Goal: Register for event/course

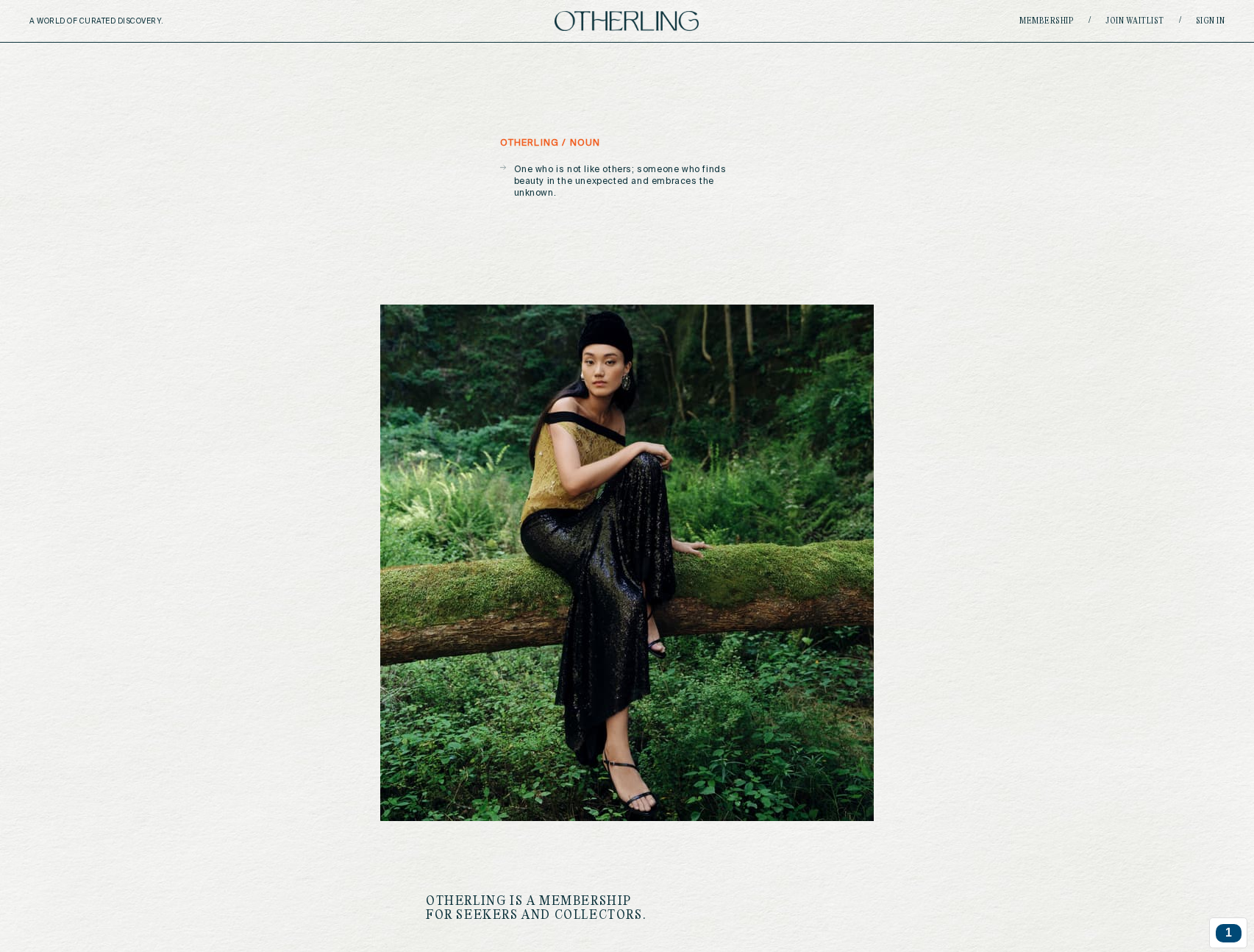
click at [1227, 18] on div "A WORLD OF CURATED DISCOVERY. Membership / Join waitlist / Sign in" at bounding box center [627, 21] width 1254 height 43
click at [1220, 19] on link "Sign in" at bounding box center [1211, 21] width 29 height 9
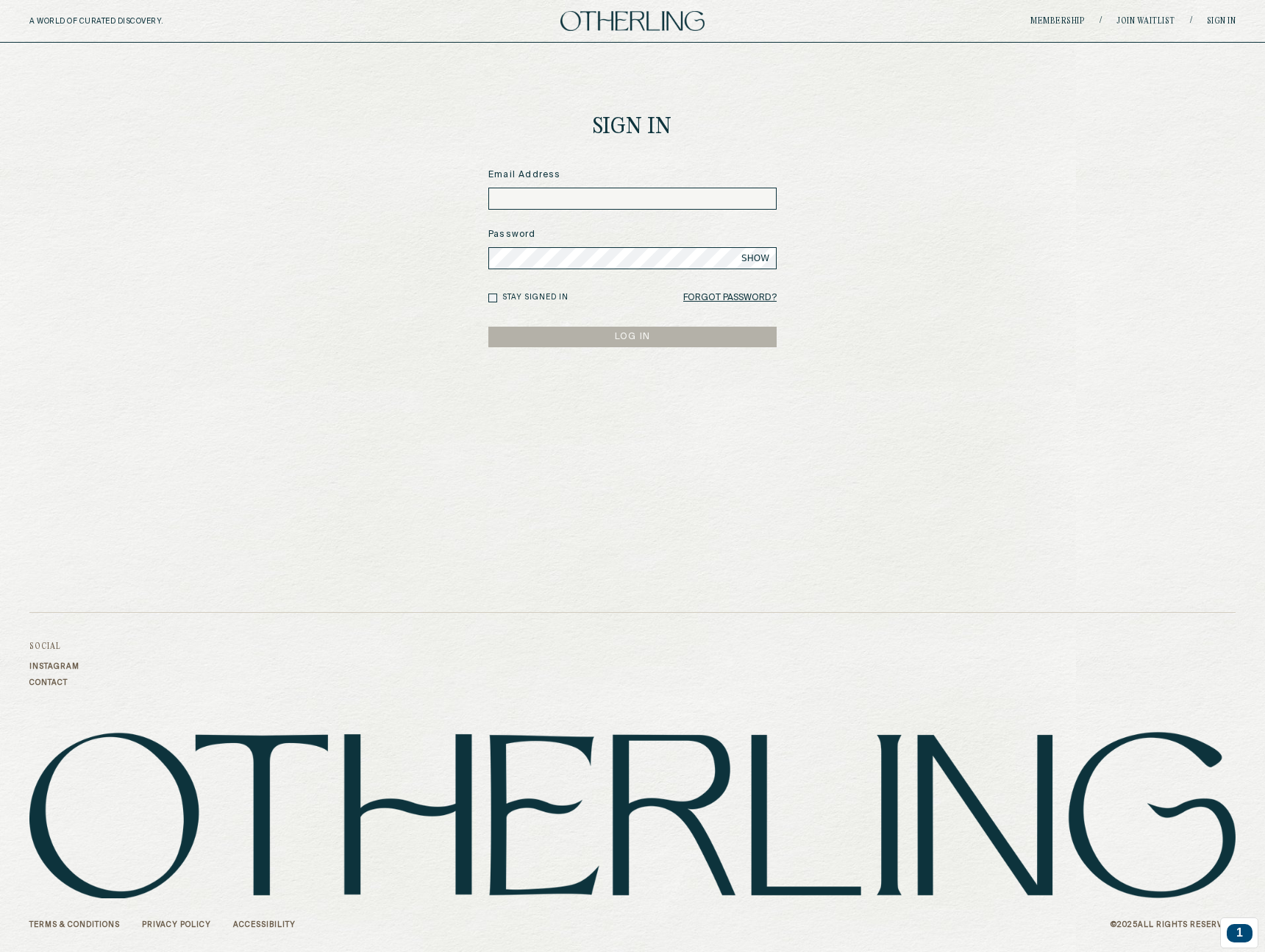
click at [572, 201] on input at bounding box center [632, 198] width 288 height 22
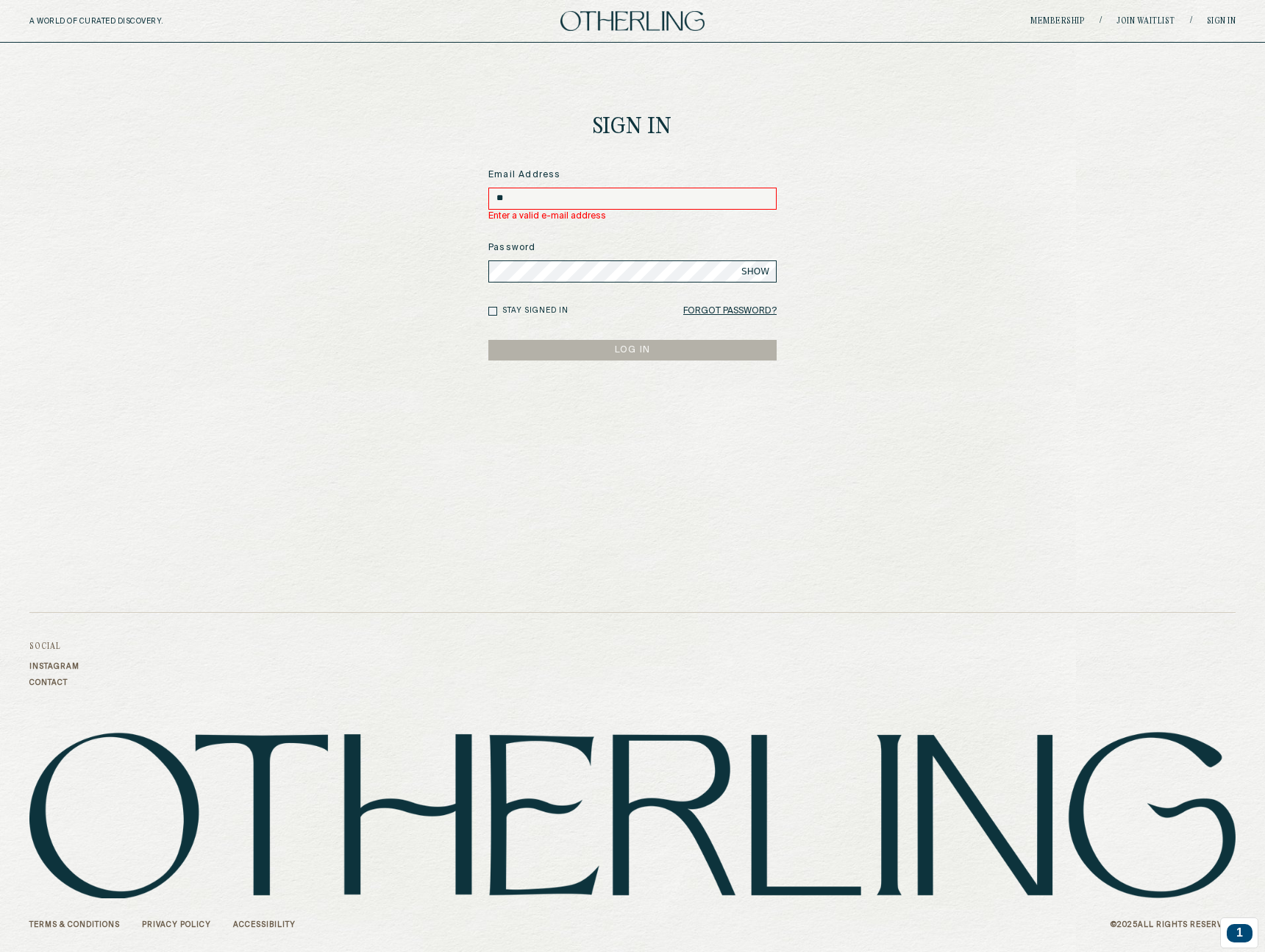
type input "**********"
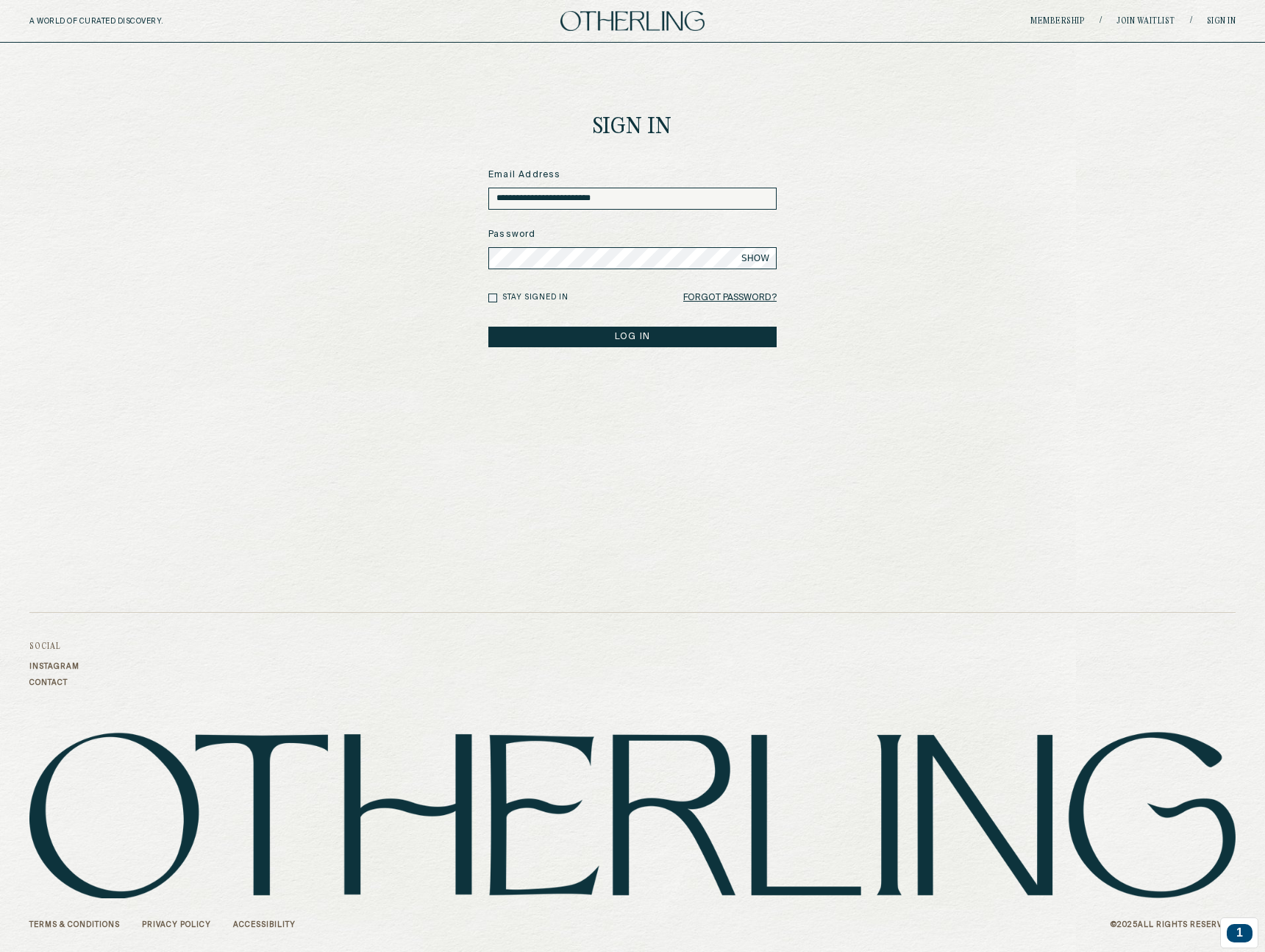
click at [488, 326] on button "LOG IN" at bounding box center [632, 337] width 288 height 21
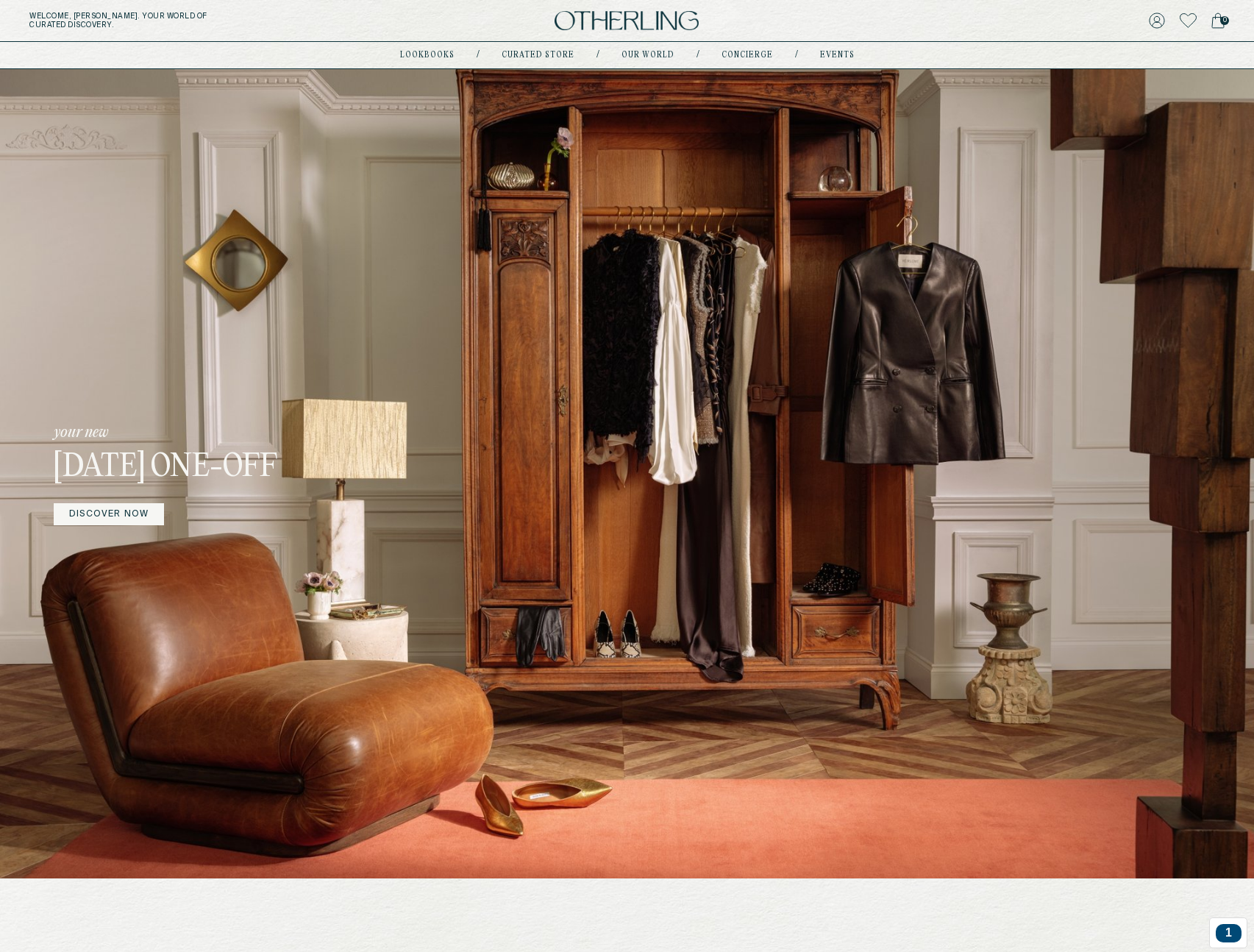
click at [820, 55] on link "events" at bounding box center [838, 55] width 35 height 7
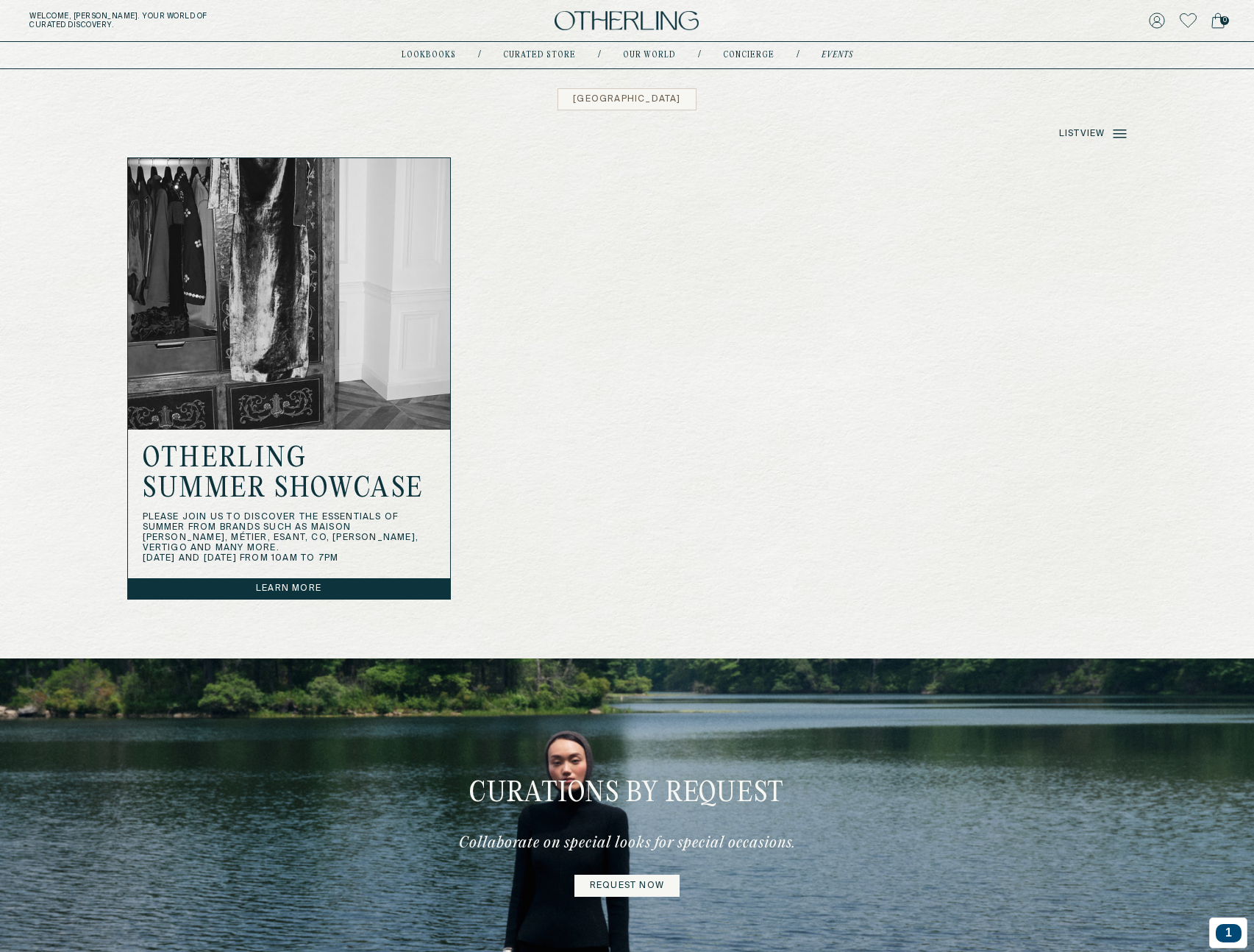
click at [802, 559] on div "[DATE] pop-up [GEOGRAPHIC_DATA] Otherling Summer Showcase Please join us to dis…" at bounding box center [627, 378] width 1001 height 442
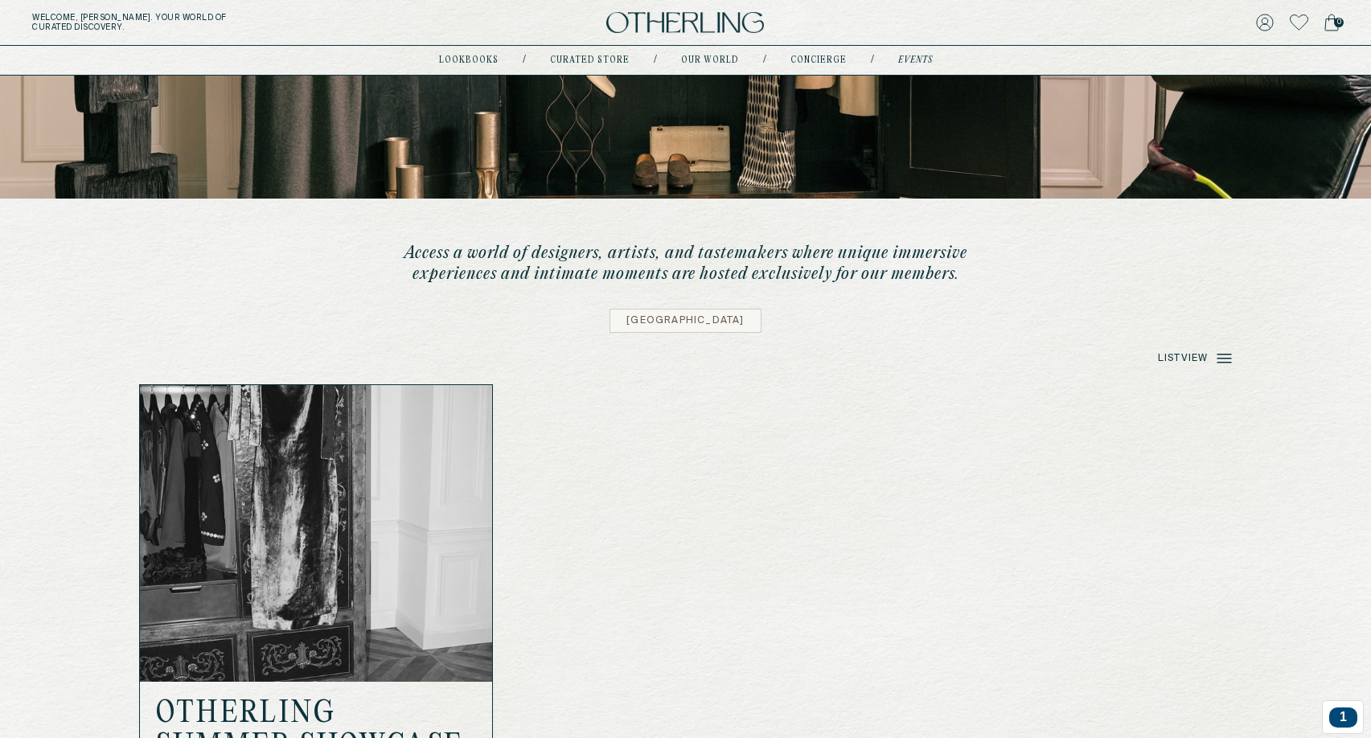
scroll to position [214, 0]
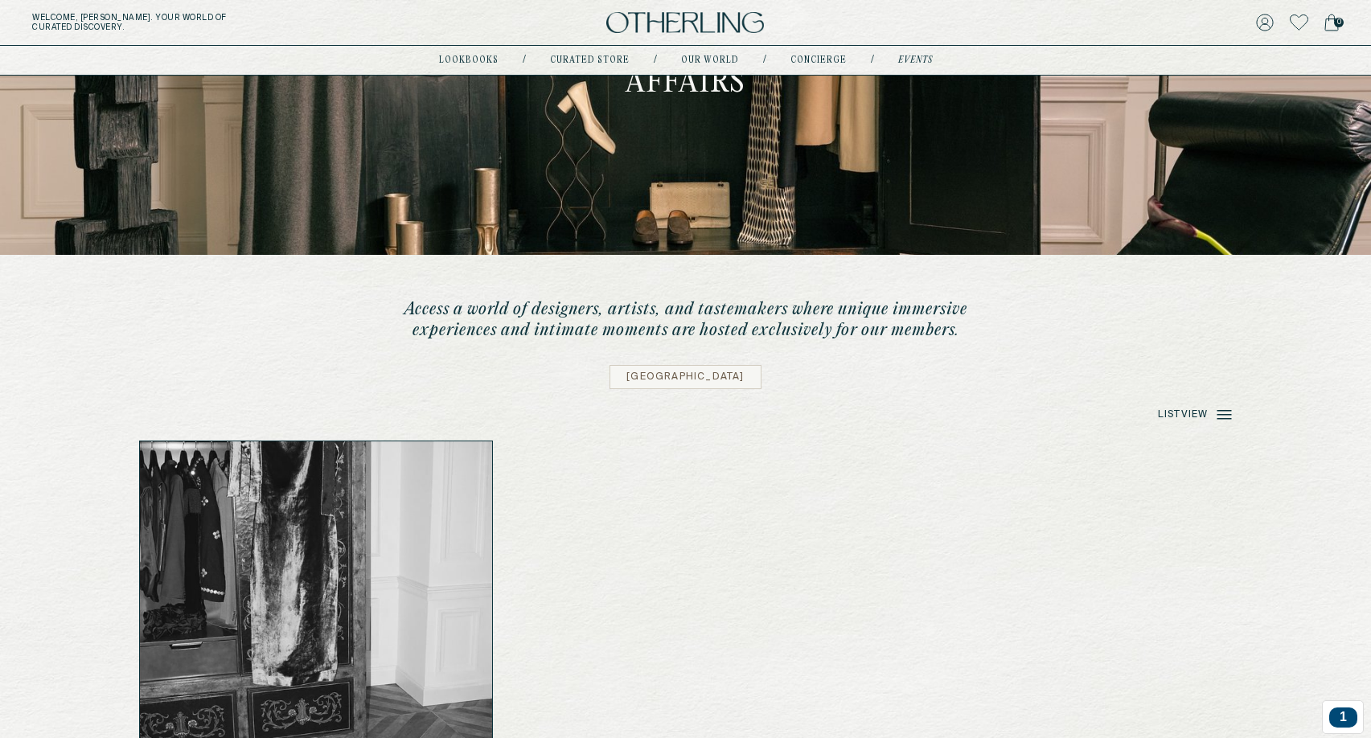
drag, startPoint x: 363, startPoint y: 295, endPoint x: 989, endPoint y: 344, distance: 628.5
click at [989, 344] on div "Access a world of designers, artists, and tastemakers where unique immersive ex…" at bounding box center [686, 611] width 1158 height 625
click at [989, 343] on div "Access a world of designers, artists, and tastemakers where unique immersive ex…" at bounding box center [686, 611] width 1158 height 625
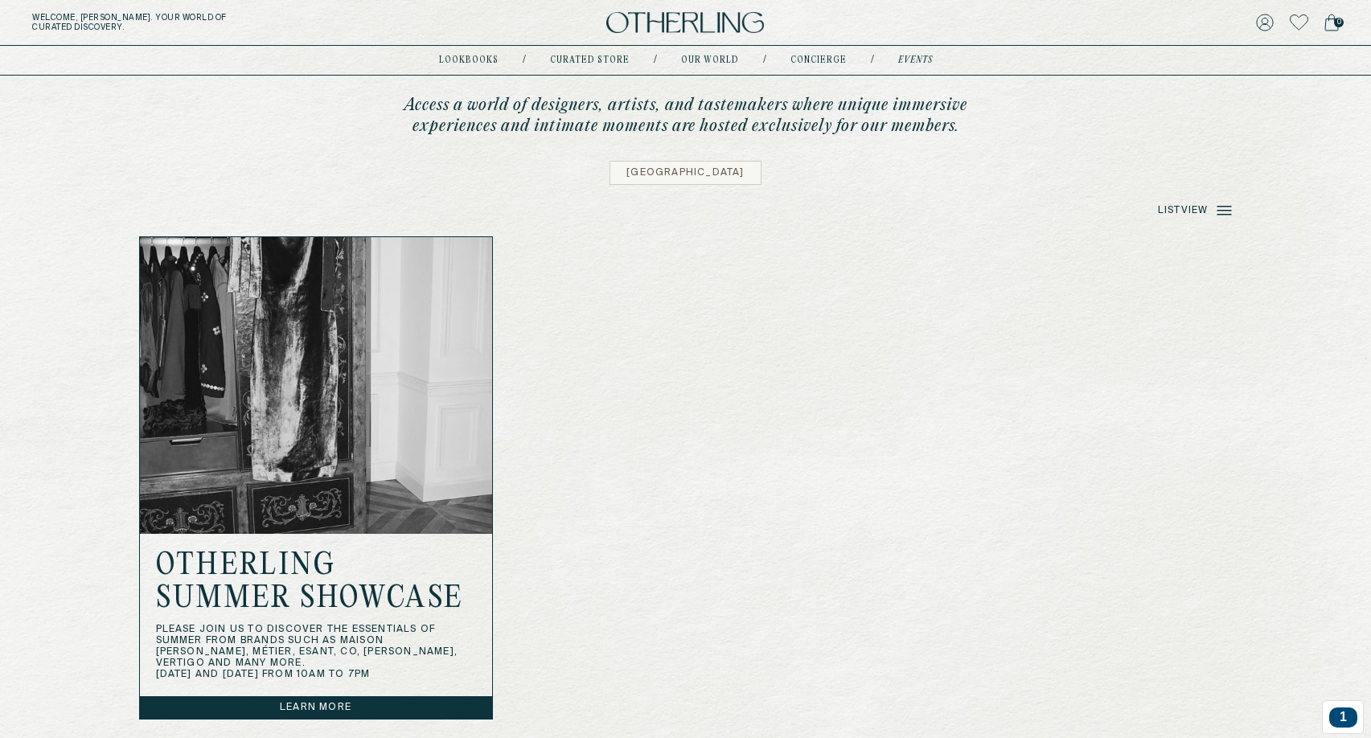
scroll to position [414, 0]
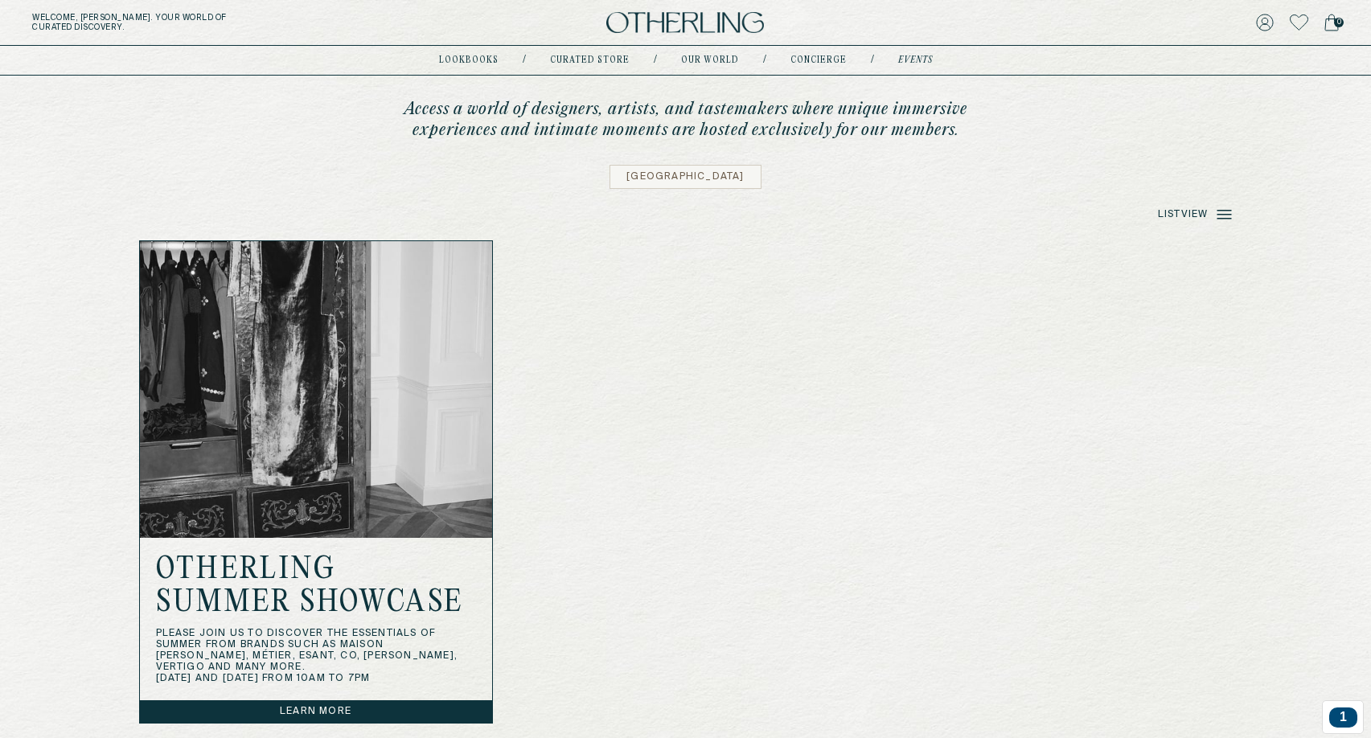
click at [179, 366] on img at bounding box center [316, 389] width 352 height 297
click at [357, 698] on div "Otherling Summer Showcase Please join us to discover the essentials of summer f…" at bounding box center [316, 619] width 352 height 162
click at [358, 707] on link "Learn more" at bounding box center [316, 712] width 352 height 23
